Goal: Communication & Community: Answer question/provide support

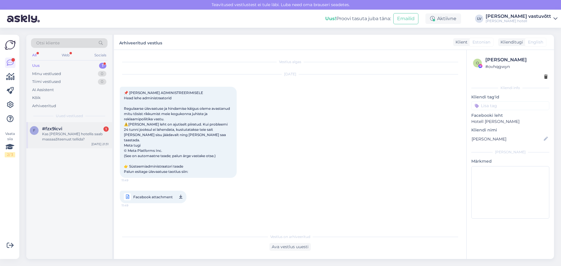
click at [54, 131] on span "#fzx9icvi" at bounding box center [52, 128] width 20 height 5
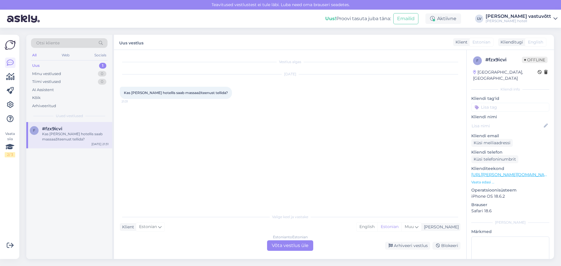
click at [292, 245] on div "Estonian to Estonian Võta vestlus üle" at bounding box center [290, 246] width 46 height 11
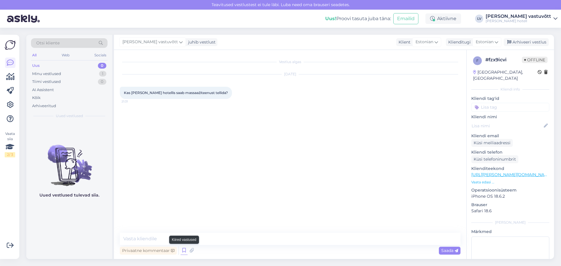
click at [182, 253] on icon at bounding box center [184, 251] width 7 height 9
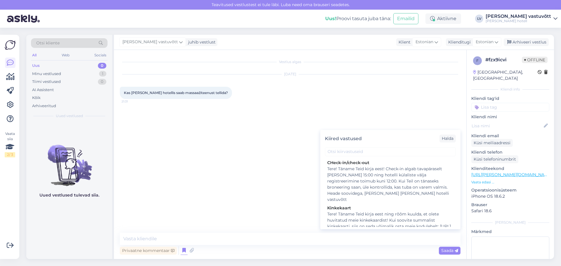
click at [274, 189] on div "Vestlus algas [DATE] Kas [PERSON_NAME] hotellis saab massaažiteenust tellida? 2…" at bounding box center [293, 142] width 346 height 172
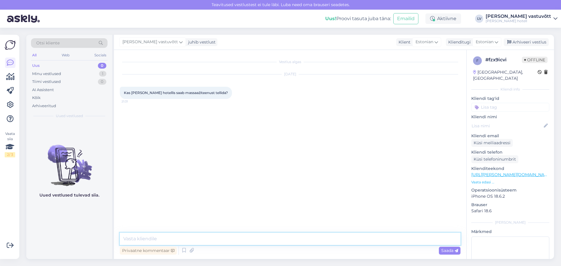
click at [235, 239] on textarea at bounding box center [290, 239] width 341 height 12
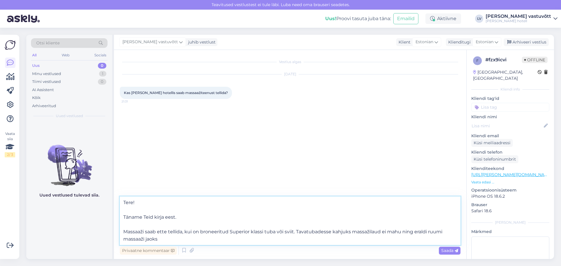
click at [173, 240] on textarea "Tere! Täname Teid kirja eest. Massaaži saab ette tellida, kui on broneeritud Su…" at bounding box center [290, 221] width 341 height 49
click at [427, 233] on textarea "Tere! Täname Teid kirja eest. Massaaži saab ette tellida, kui on broneeritud Su…" at bounding box center [290, 221] width 341 height 49
click at [443, 231] on textarea "Tere! Täname Teid kirja eest. Massaaži saab ette tellida, kui on broneeritud Su…" at bounding box center [290, 221] width 341 height 49
click at [442, 233] on textarea "Tere! Täname Teid kirja eest. Massaaži saab ette tellida, kui on broneeritud Su…" at bounding box center [290, 221] width 341 height 49
click at [426, 233] on textarea "Tere! Täname Teid kirja eest. Massaaži saab ette tellida, kui on broneeritud Su…" at bounding box center [290, 221] width 341 height 49
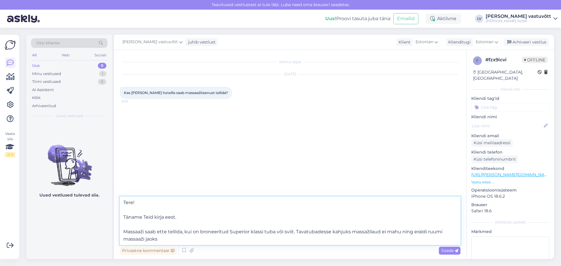
click at [443, 230] on textarea "Tere! Täname Teid kirja eest. Massaaži saab ette tellida, kui on broneeritud Su…" at bounding box center [290, 221] width 341 height 49
click at [173, 237] on textarea "Tere! Täname Teid kirja eest. Massaaži saab ette tellida, kui on broneeritud Su…" at bounding box center [290, 221] width 341 height 49
click at [296, 232] on textarea "Tere! Täname Teid kirja eest. Massaaži saab ette tellida, kui on broneeritud Su…" at bounding box center [290, 221] width 341 height 49
click at [301, 225] on textarea "Tere! Täname Teid kirja eest. Massaaži saab ette tellida, kui on broneeritud Su…" at bounding box center [290, 221] width 341 height 49
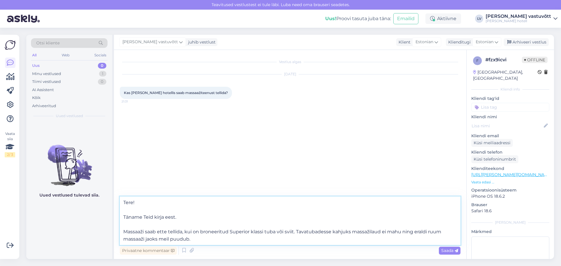
click at [297, 233] on textarea "Tere! Täname Teid kirja eest. Massaaži saab ette tellida, kui on broneeritud Su…" at bounding box center [290, 221] width 341 height 49
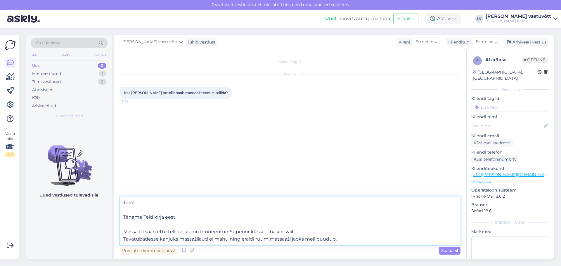
click at [359, 242] on textarea "Tere! Täname Teid kirja eest. Massaaži saab ette tellida, kui on broneeritud Su…" at bounding box center [290, 221] width 341 height 49
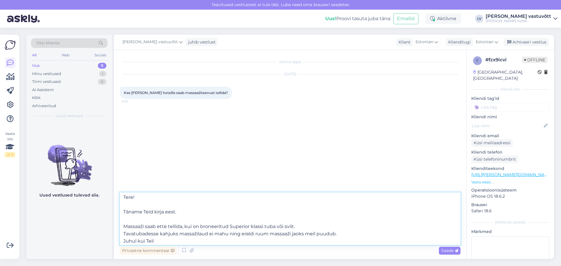
scroll to position [3, 0]
click at [177, 240] on textarea "Tere! Täname Teid kirja eest. Massaaži saab ette tellida, kui on broneeritud Su…" at bounding box center [290, 219] width 341 height 53
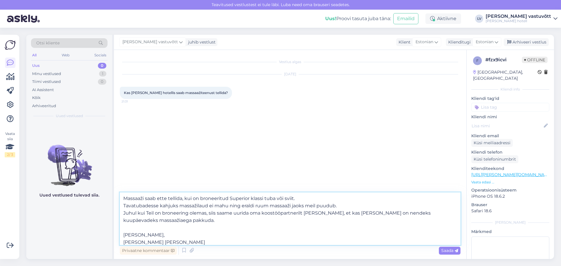
scroll to position [37, 0]
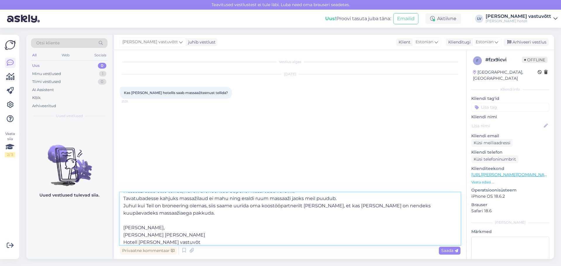
type textarea "Tere! Täname Teid kirja eest. Massaaži saab ette tellida, kui on broneeritud Su…"
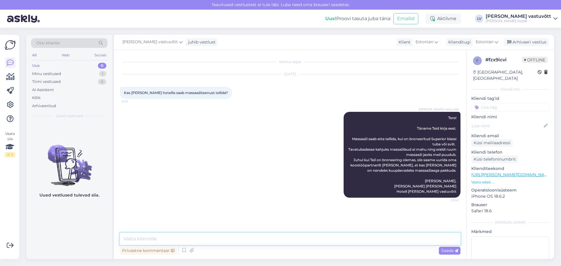
scroll to position [0, 0]
